Goal: Task Accomplishment & Management: Use online tool/utility

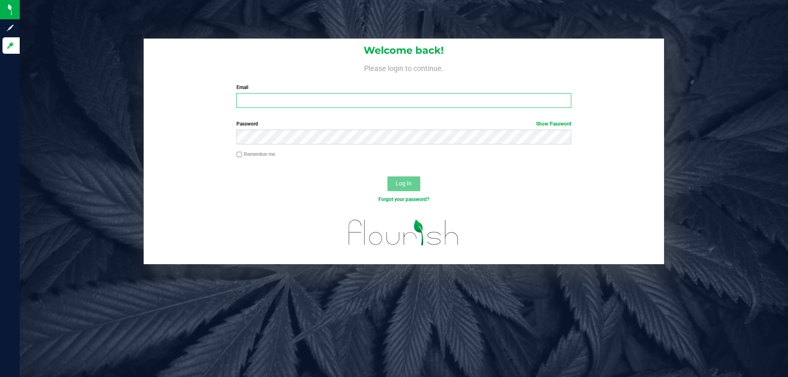
click at [306, 99] on input "Email" at bounding box center [403, 100] width 335 height 15
type input "[EMAIL_ADDRESS][DOMAIN_NAME]"
click at [388, 177] on button "Log In" at bounding box center [404, 184] width 33 height 15
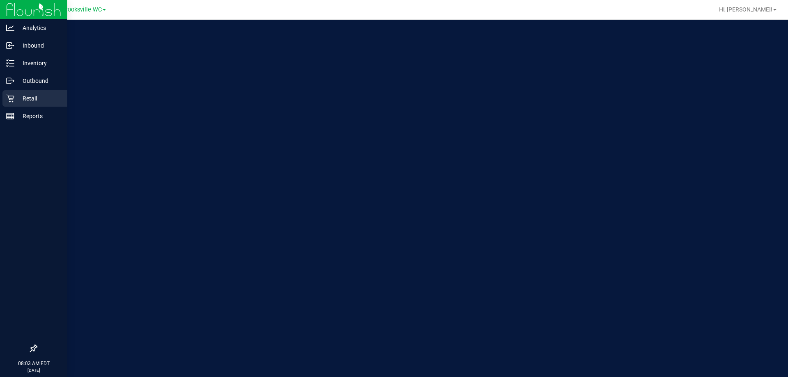
click at [14, 98] on icon at bounding box center [10, 98] width 8 height 8
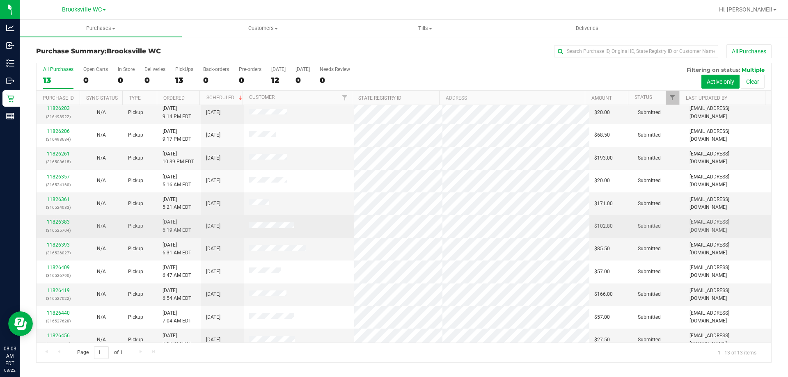
scroll to position [57, 0]
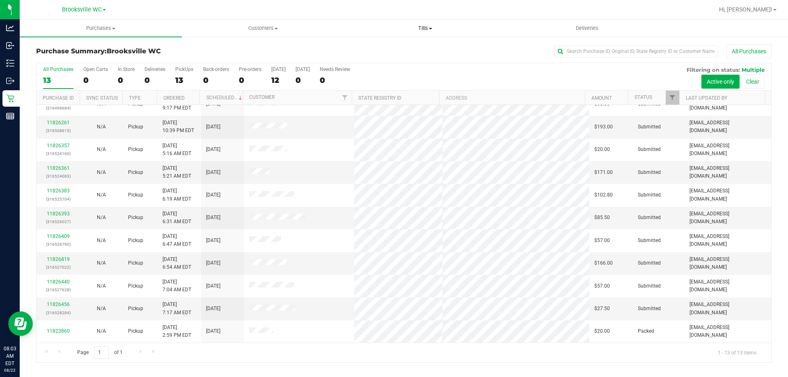
click at [420, 29] on span "Tills" at bounding box center [424, 28] width 161 height 7
click at [406, 45] on li "Manage tills" at bounding box center [425, 50] width 162 height 10
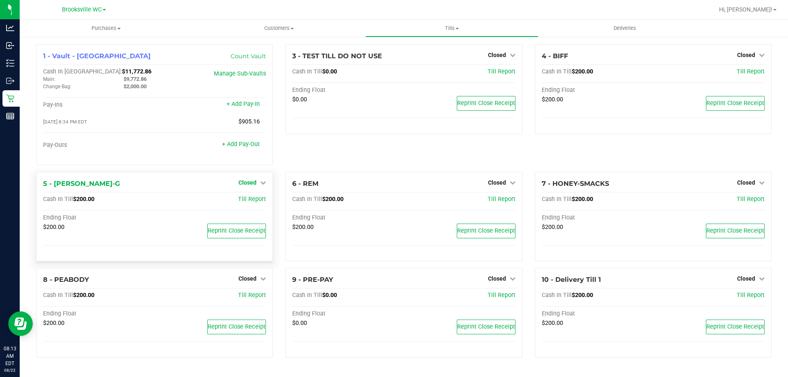
click at [254, 183] on span "Closed" at bounding box center [248, 182] width 18 height 7
click at [247, 201] on link "Open Till" at bounding box center [247, 199] width 22 height 7
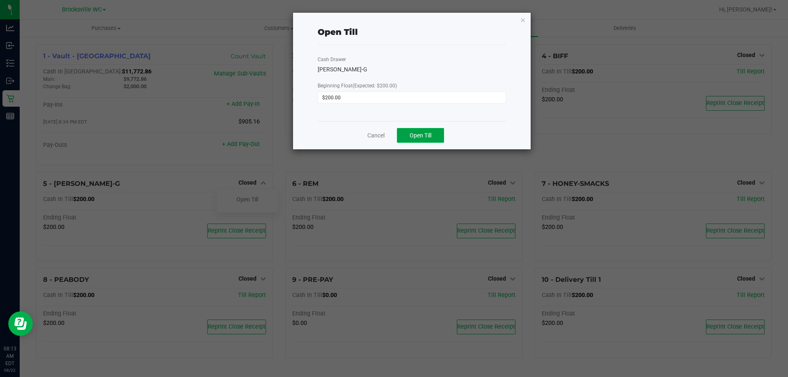
click at [419, 138] on span "Open Till" at bounding box center [421, 135] width 22 height 7
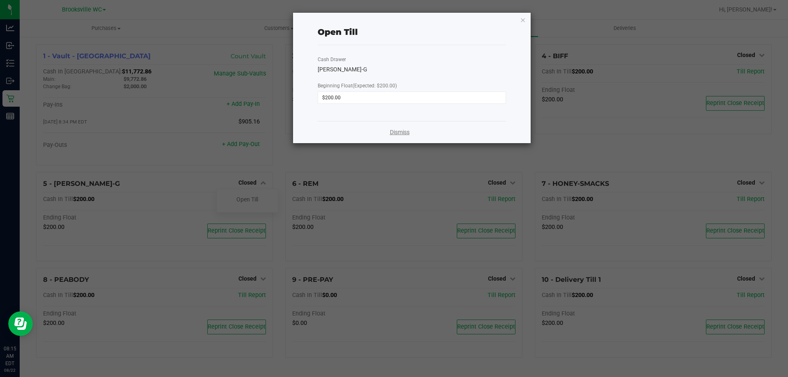
click at [397, 130] on link "Dismiss" at bounding box center [400, 132] width 20 height 9
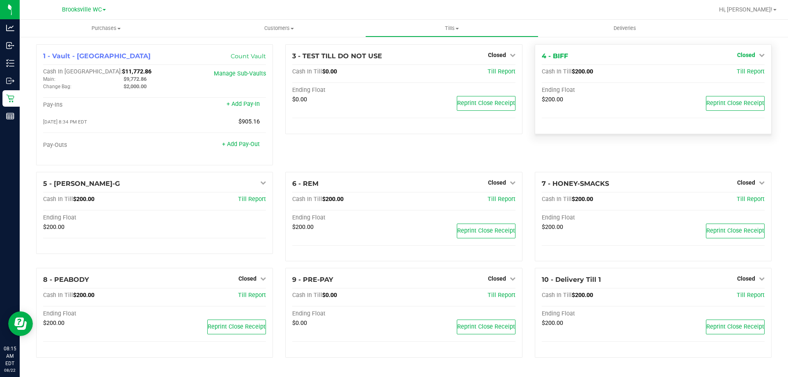
click at [749, 54] on span "Closed" at bounding box center [746, 55] width 18 height 7
click at [749, 72] on link "Open Till" at bounding box center [746, 72] width 22 height 7
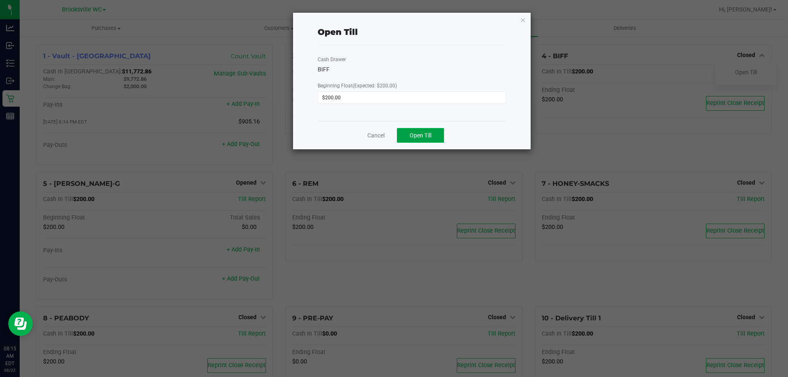
click at [422, 131] on button "Open Till" at bounding box center [420, 135] width 47 height 15
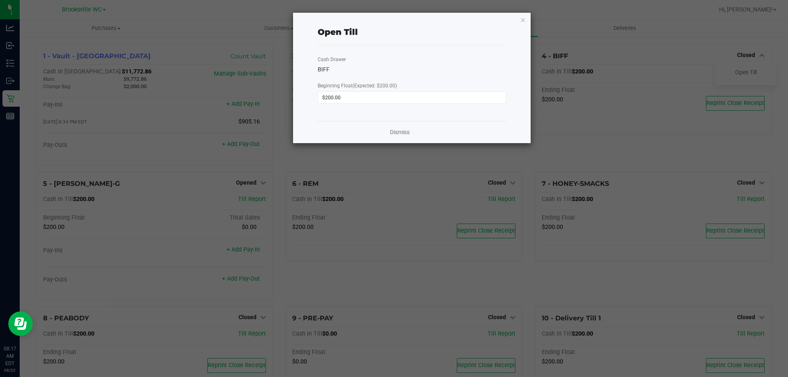
click at [400, 126] on div "Dismiss" at bounding box center [412, 132] width 188 height 22
click at [397, 134] on link "Dismiss" at bounding box center [400, 132] width 20 height 9
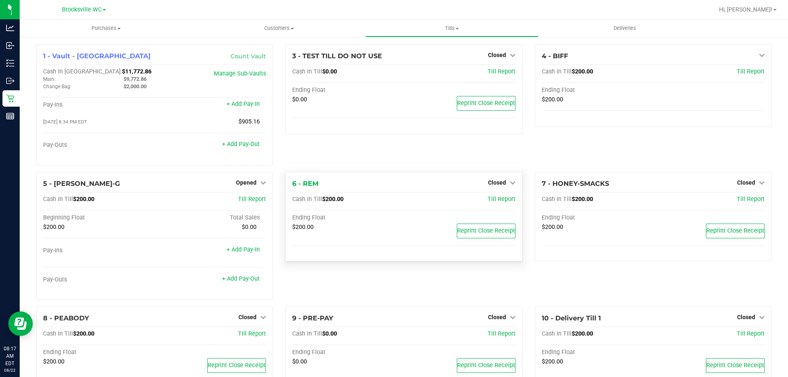
scroll to position [35, 0]
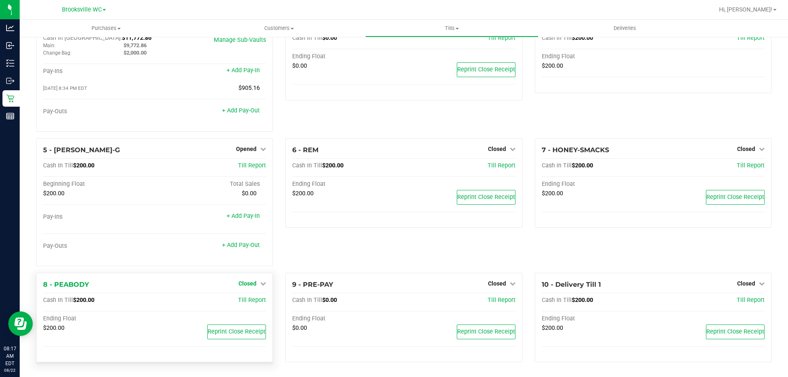
click at [251, 284] on span "Closed" at bounding box center [248, 283] width 18 height 7
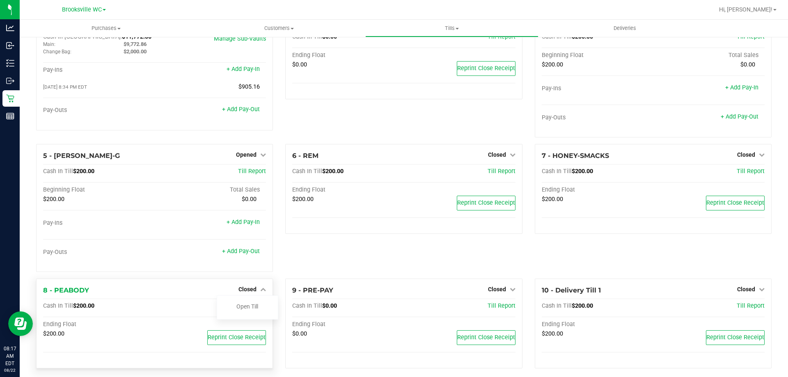
click at [249, 300] on div "Open Till" at bounding box center [248, 308] width 62 height 24
click at [250, 307] on link "Open Till" at bounding box center [247, 306] width 22 height 7
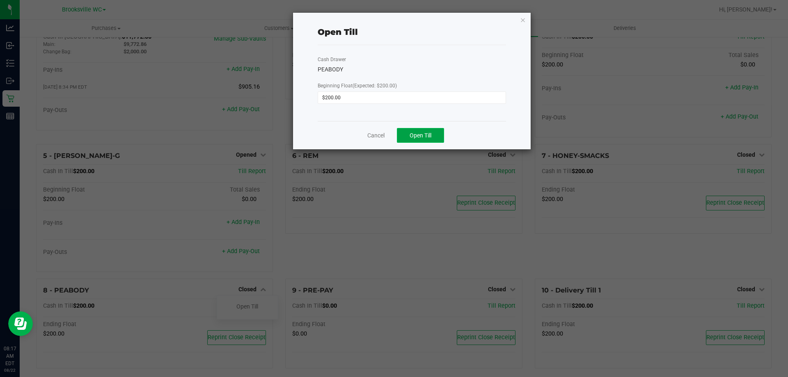
click at [424, 133] on span "Open Till" at bounding box center [421, 135] width 22 height 7
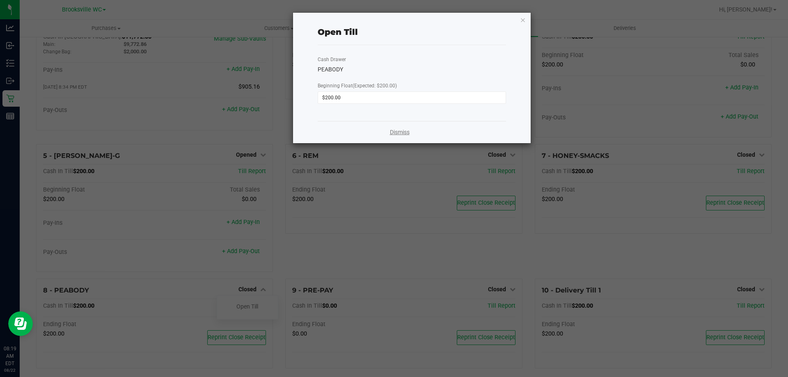
click at [407, 132] on link "Dismiss" at bounding box center [400, 132] width 20 height 9
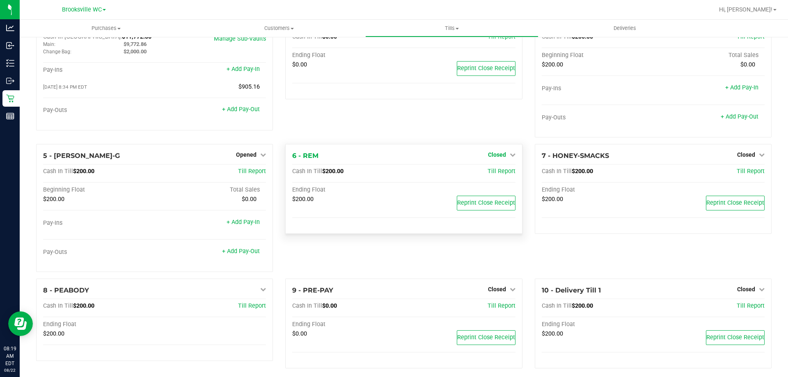
click at [491, 153] on span "Closed" at bounding box center [497, 155] width 18 height 7
click at [492, 172] on link "Open Till" at bounding box center [497, 172] width 22 height 7
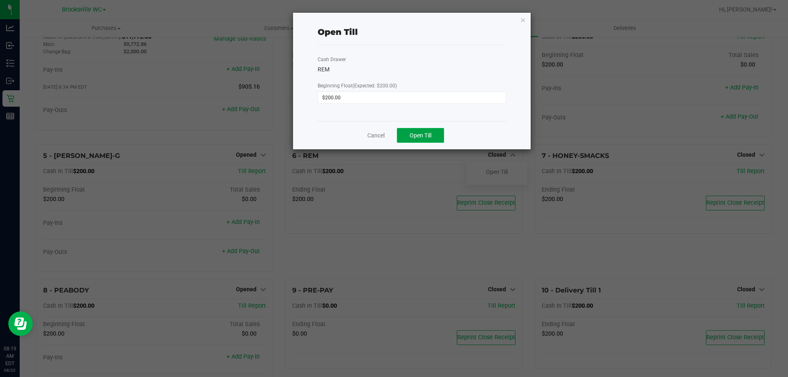
click at [418, 138] on span "Open Till" at bounding box center [421, 135] width 22 height 7
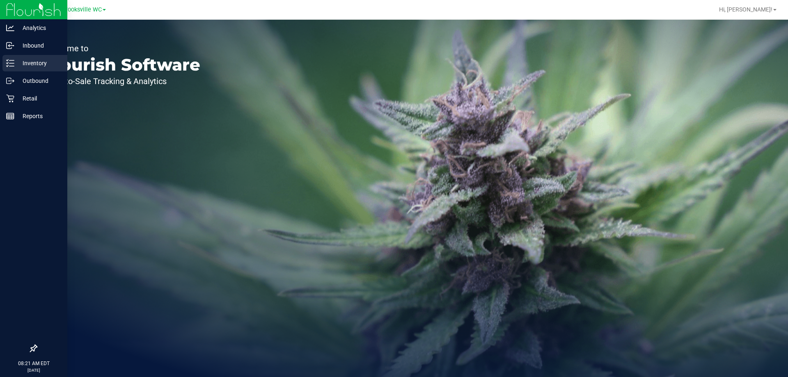
click at [34, 68] on div "Inventory" at bounding box center [34, 63] width 65 height 16
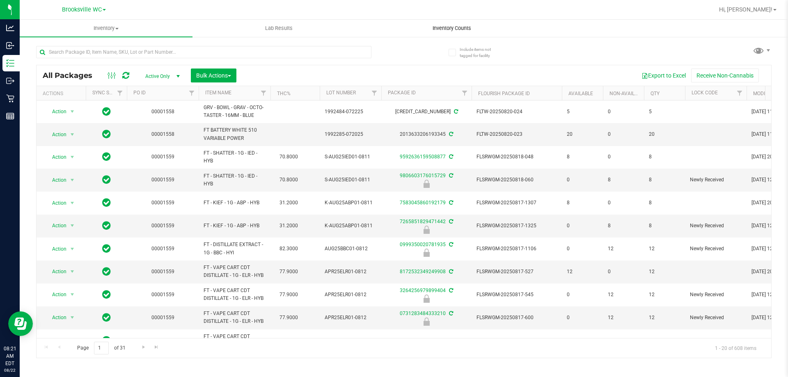
click at [436, 28] on span "Inventory Counts" at bounding box center [452, 28] width 61 height 7
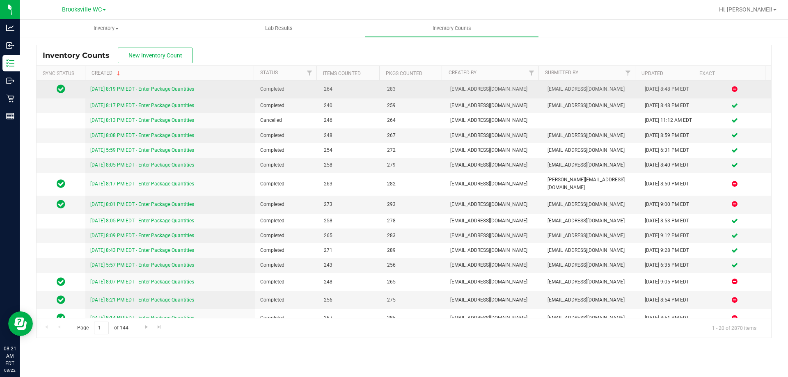
click at [156, 91] on link "8/21/25 8:19 PM EDT - Enter Package Quantities" at bounding box center [142, 89] width 104 height 6
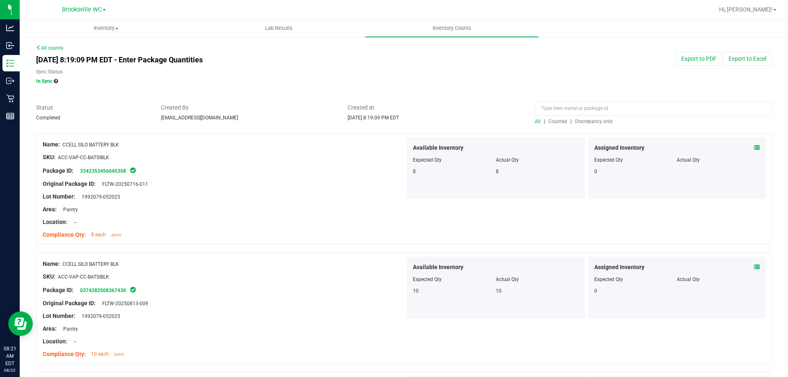
click at [595, 124] on span "Discrepancy only" at bounding box center [594, 122] width 38 height 6
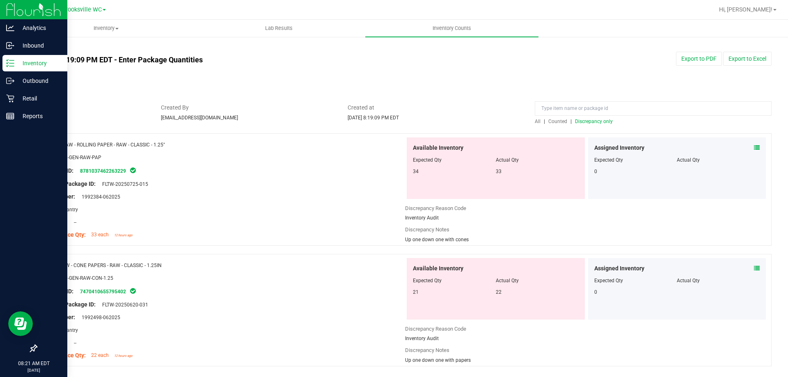
click at [6, 65] on icon at bounding box center [10, 63] width 8 height 8
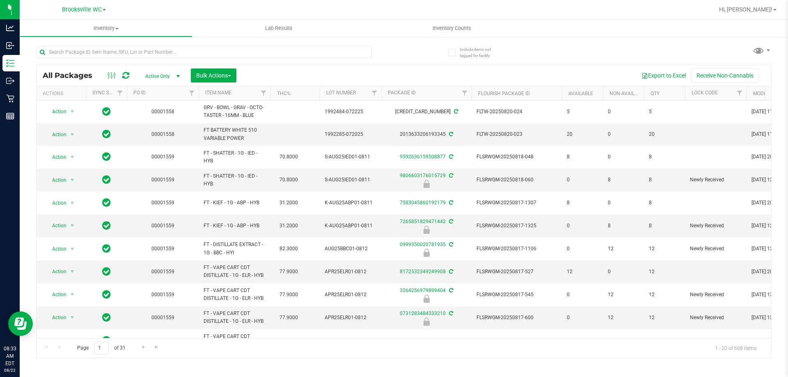
drag, startPoint x: 239, startPoint y: 148, endPoint x: 0, endPoint y: 393, distance: 342.3
drag, startPoint x: 0, startPoint y: 393, endPoint x: 179, endPoint y: 53, distance: 384.0
click at [179, 53] on input "text" at bounding box center [203, 52] width 335 height 12
type input "2717483965504248"
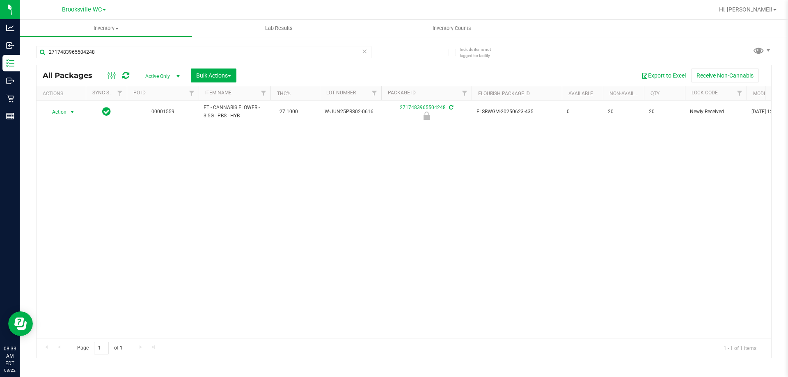
click at [67, 111] on span "Action" at bounding box center [56, 111] width 22 height 11
click at [75, 203] on li "Unlock package" at bounding box center [71, 209] width 53 height 12
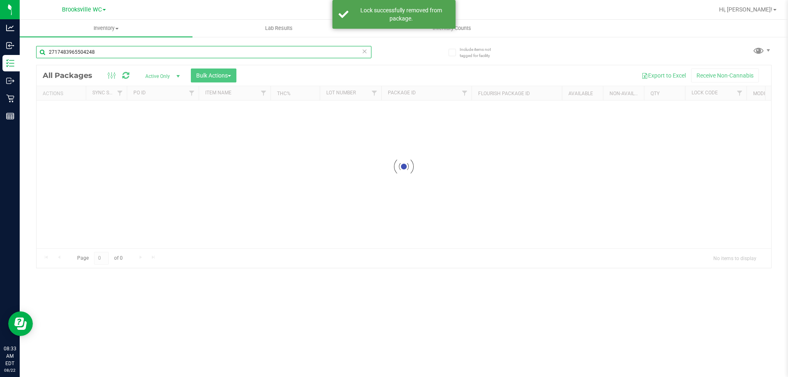
click at [170, 52] on input "2717483965504248" at bounding box center [203, 52] width 335 height 12
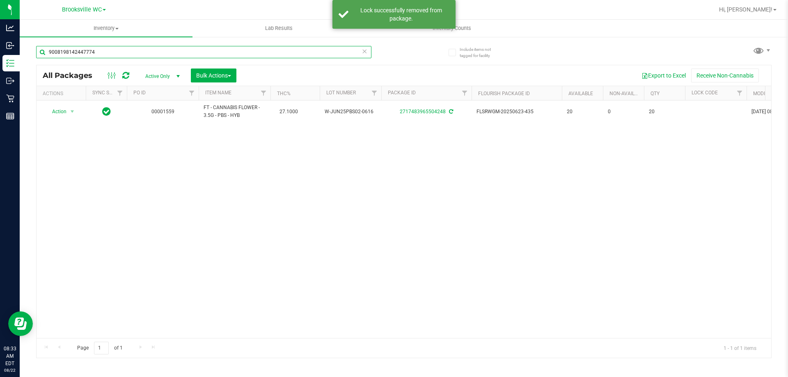
type input "9008198142447774"
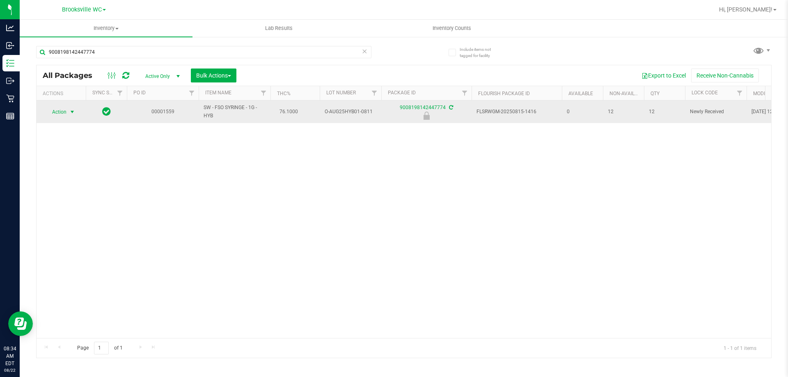
click at [53, 110] on span "Action" at bounding box center [56, 111] width 22 height 11
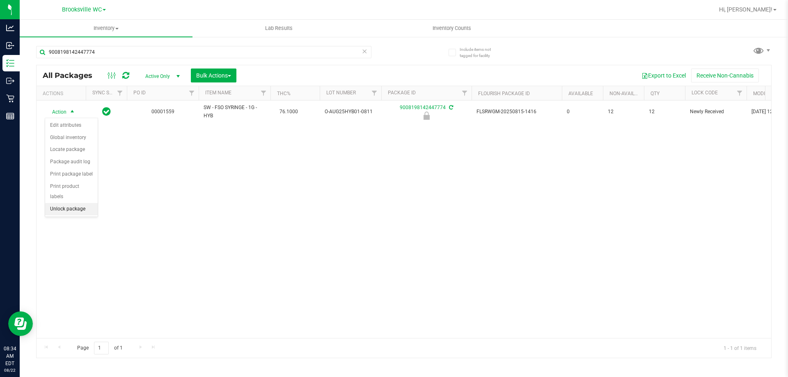
click at [80, 203] on li "Unlock package" at bounding box center [71, 209] width 53 height 12
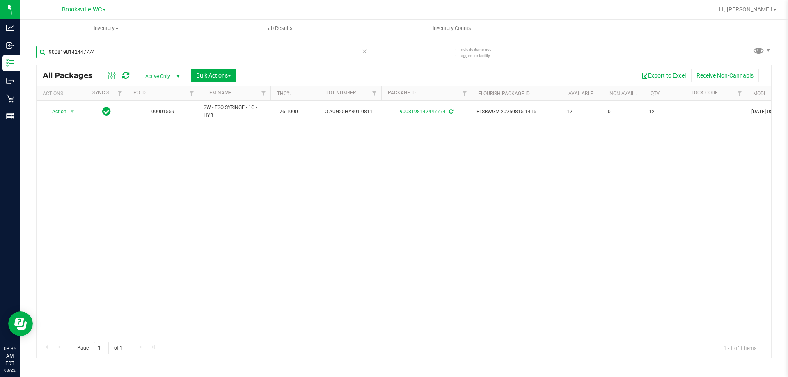
click at [140, 51] on input "9008198142447774" at bounding box center [203, 52] width 335 height 12
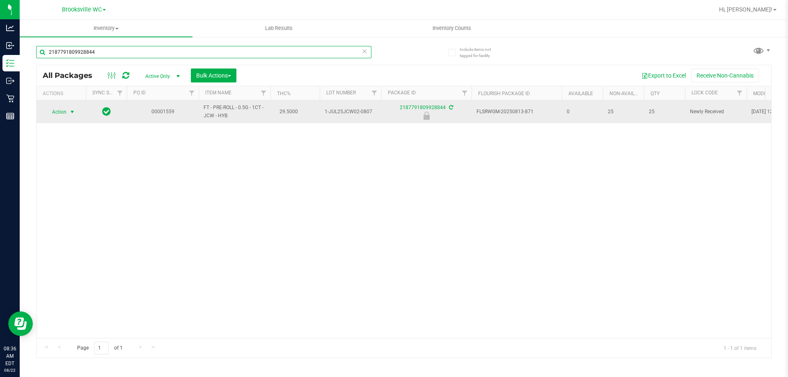
type input "2187791809928844"
click at [68, 109] on span "select" at bounding box center [72, 111] width 10 height 11
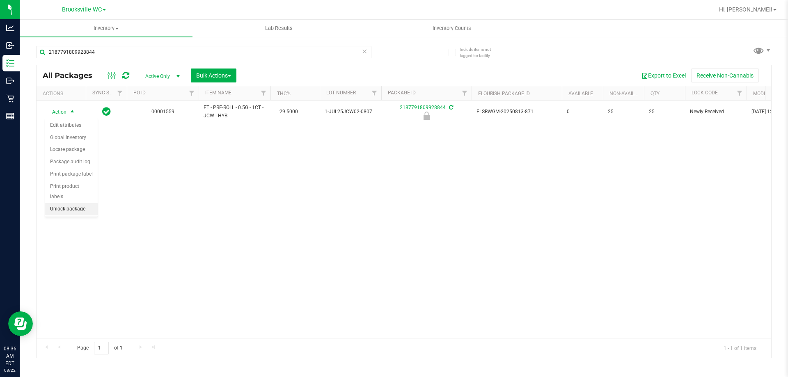
click at [73, 203] on li "Unlock package" at bounding box center [71, 209] width 53 height 12
